Goal: Navigation & Orientation: Find specific page/section

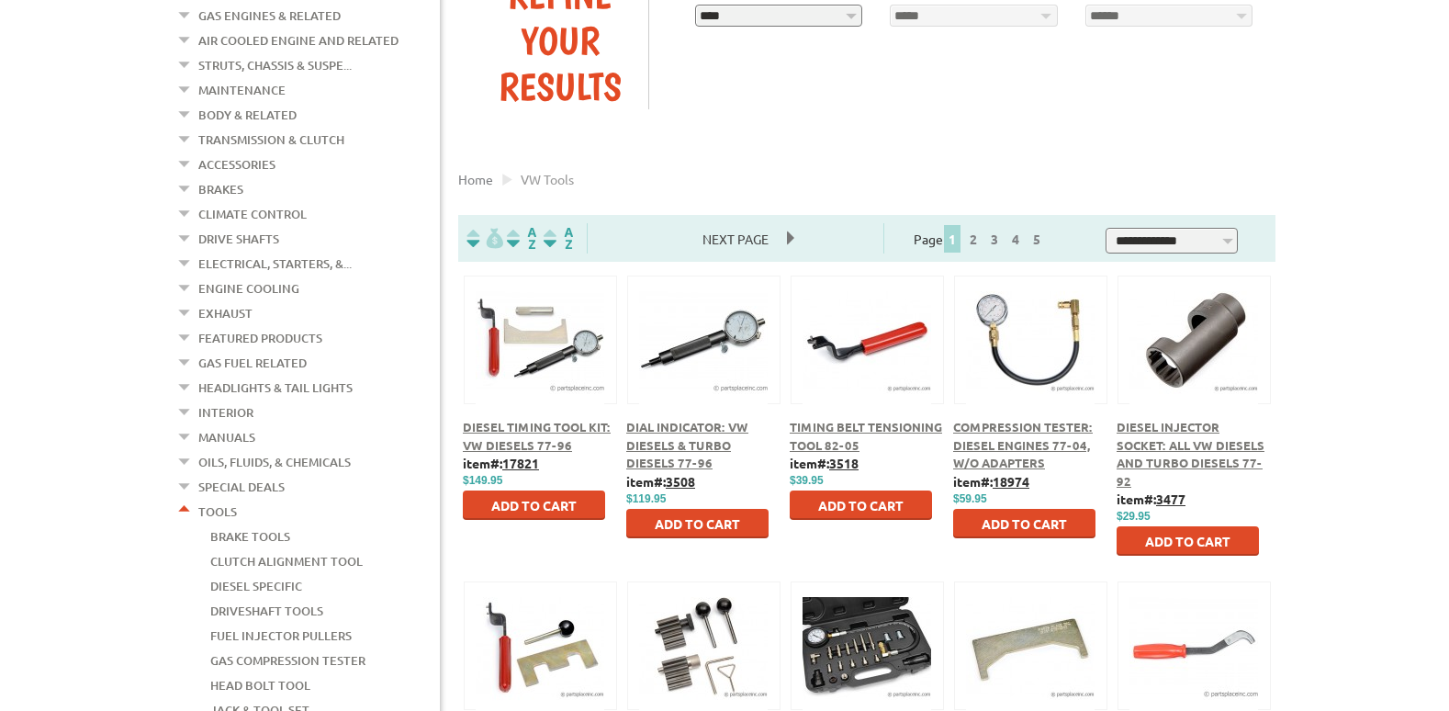
scroll to position [286, 0]
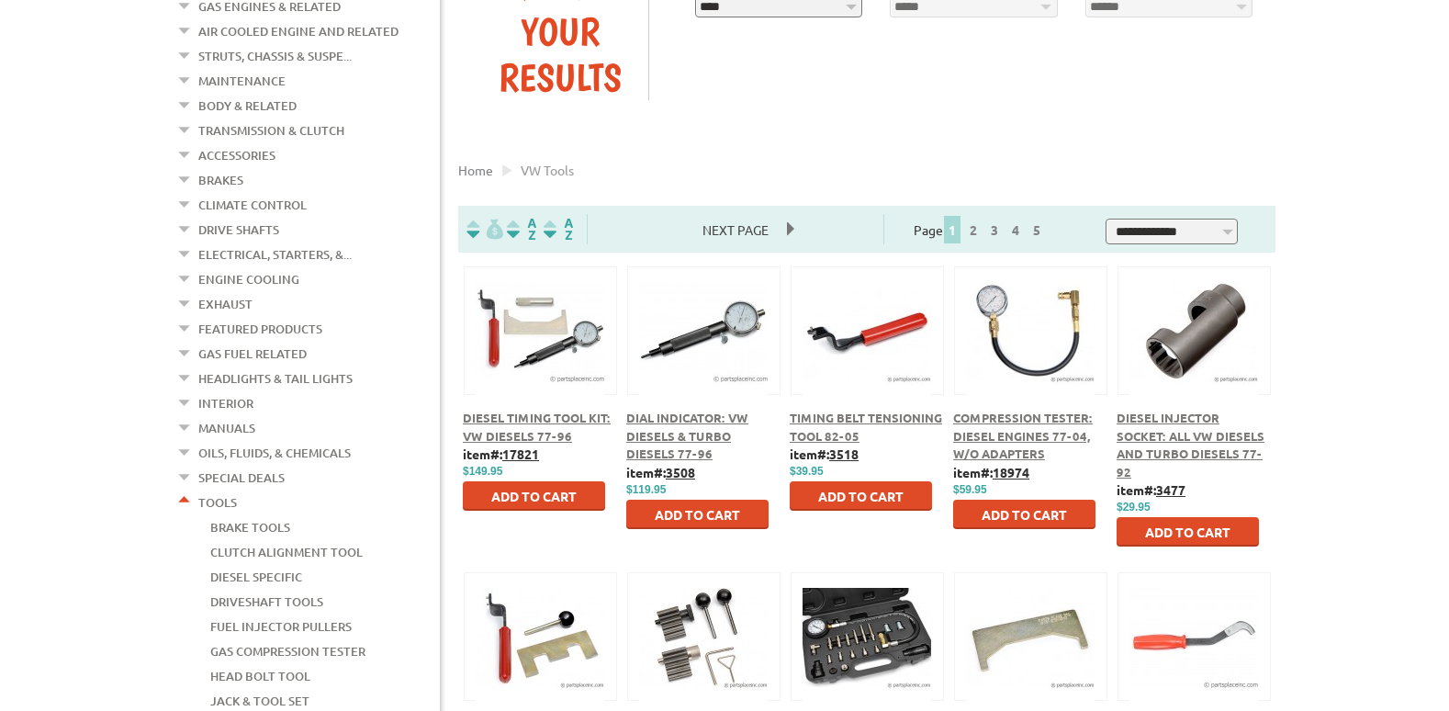
click at [1206, 330] on button at bounding box center [1194, 327] width 118 height 31
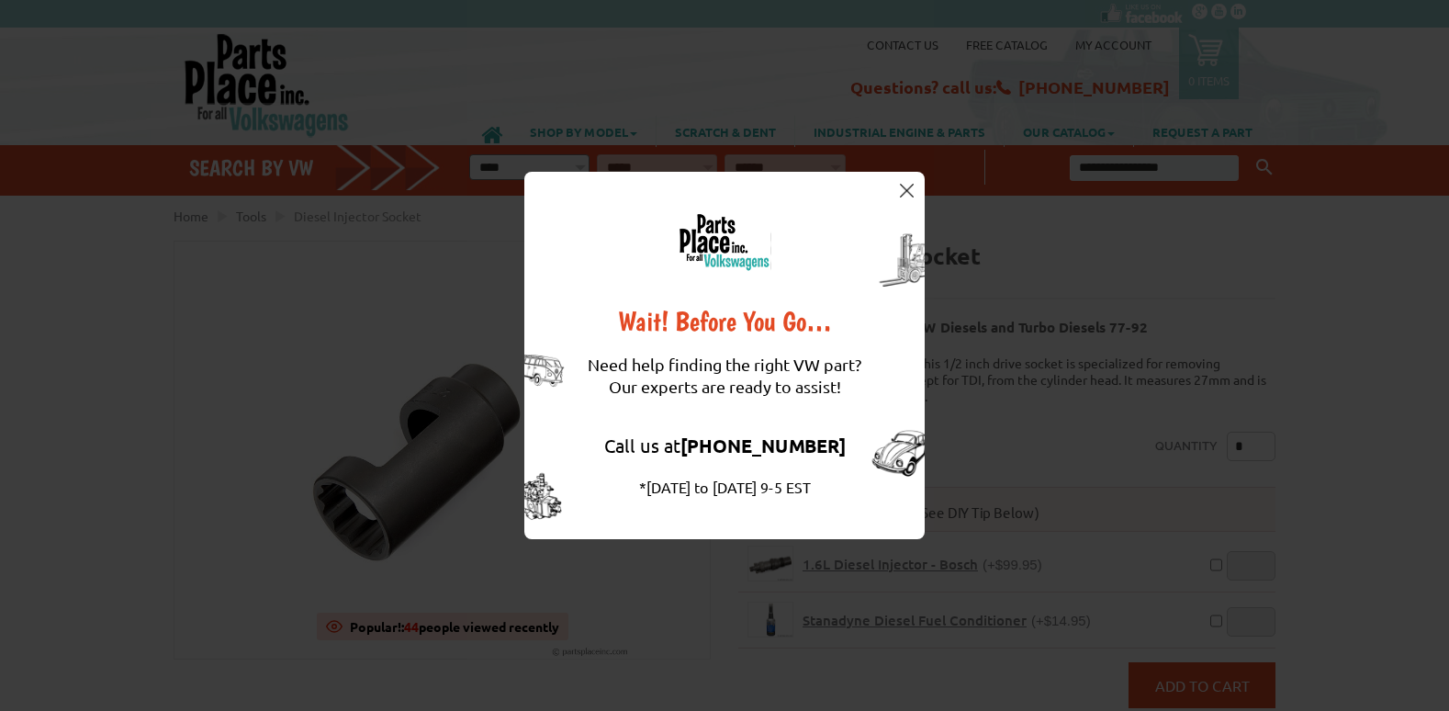
click at [569, 17] on div "Wait! Before You Go… Need help finding the right VW part? Our experts are ready…" at bounding box center [724, 355] width 1449 height 711
click at [918, 196] on div "Wait! Before You Go… Need help finding the right VW part? Our experts are ready…" at bounding box center [724, 355] width 400 height 367
click at [901, 180] on div "Wait! Before You Go… Need help finding the right VW part? Our experts are ready…" at bounding box center [724, 355] width 400 height 367
click at [905, 190] on img at bounding box center [907, 191] width 14 height 14
